Goal: Find contact information: Find contact information

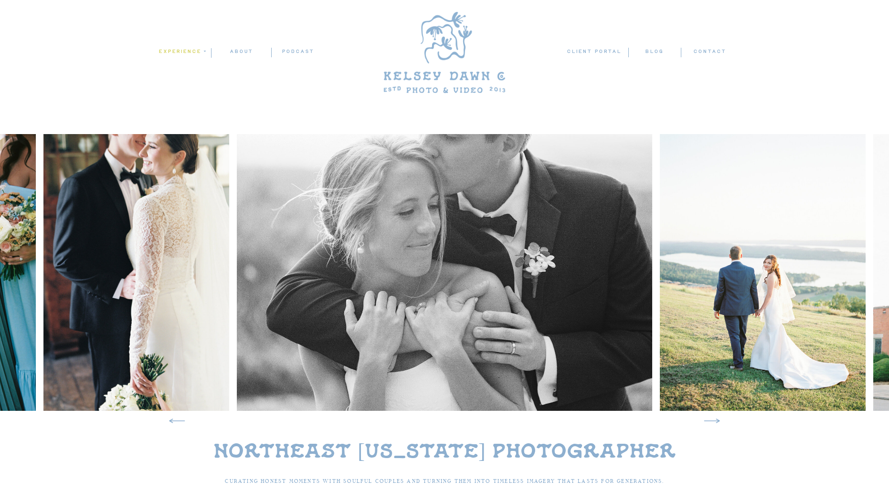
click at [176, 52] on nav "experience" at bounding box center [181, 51] width 46 height 9
click at [182, 65] on p "weddings" at bounding box center [184, 65] width 53 height 8
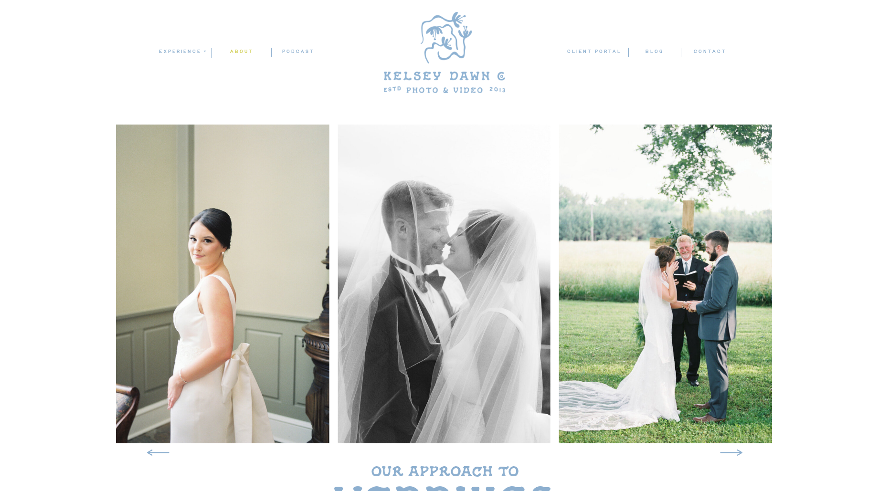
click at [240, 54] on nav "ABOUT" at bounding box center [241, 51] width 60 height 9
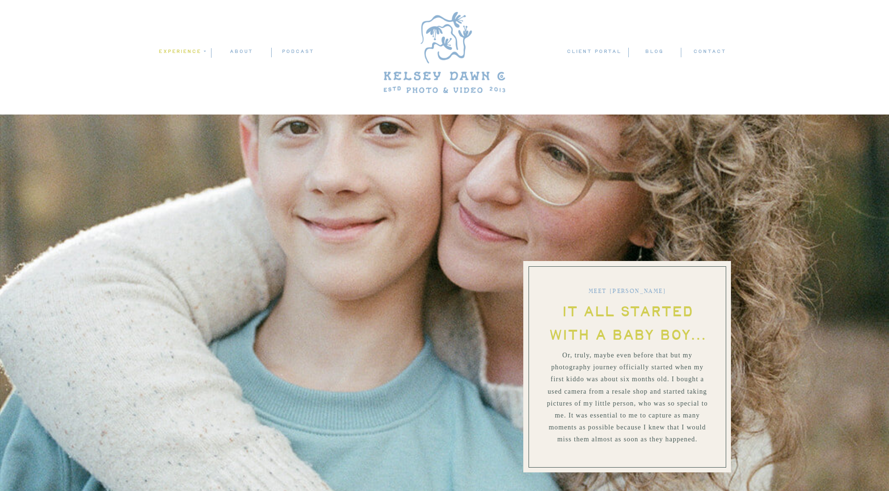
click at [188, 54] on nav "experience" at bounding box center [181, 51] width 46 height 9
click at [187, 58] on div at bounding box center [184, 78] width 53 height 43
click at [185, 65] on p "weddings" at bounding box center [184, 65] width 53 height 8
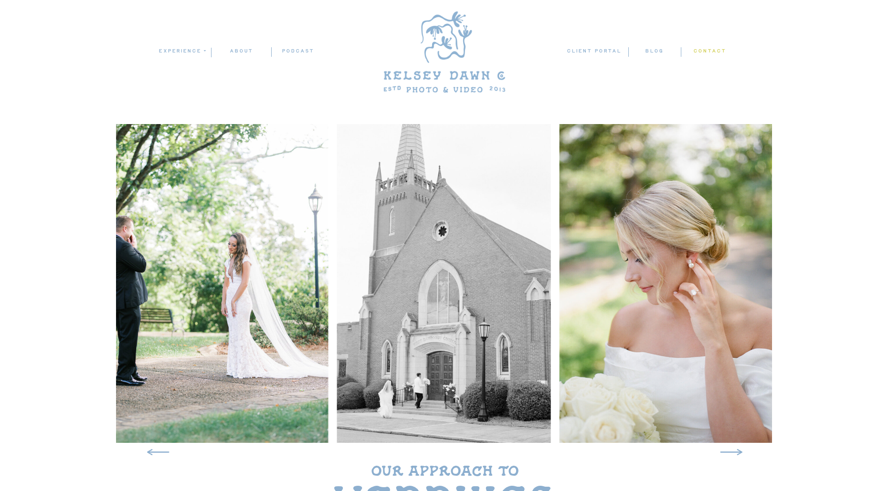
scroll to position [1, 0]
click at [699, 50] on nav "contact" at bounding box center [709, 51] width 33 height 10
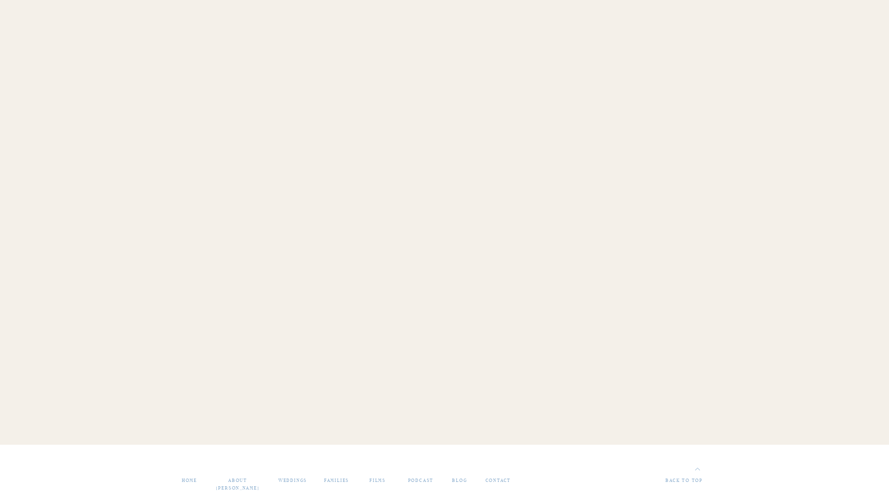
scroll to position [731, 0]
